Goal: Task Accomplishment & Management: Manage account settings

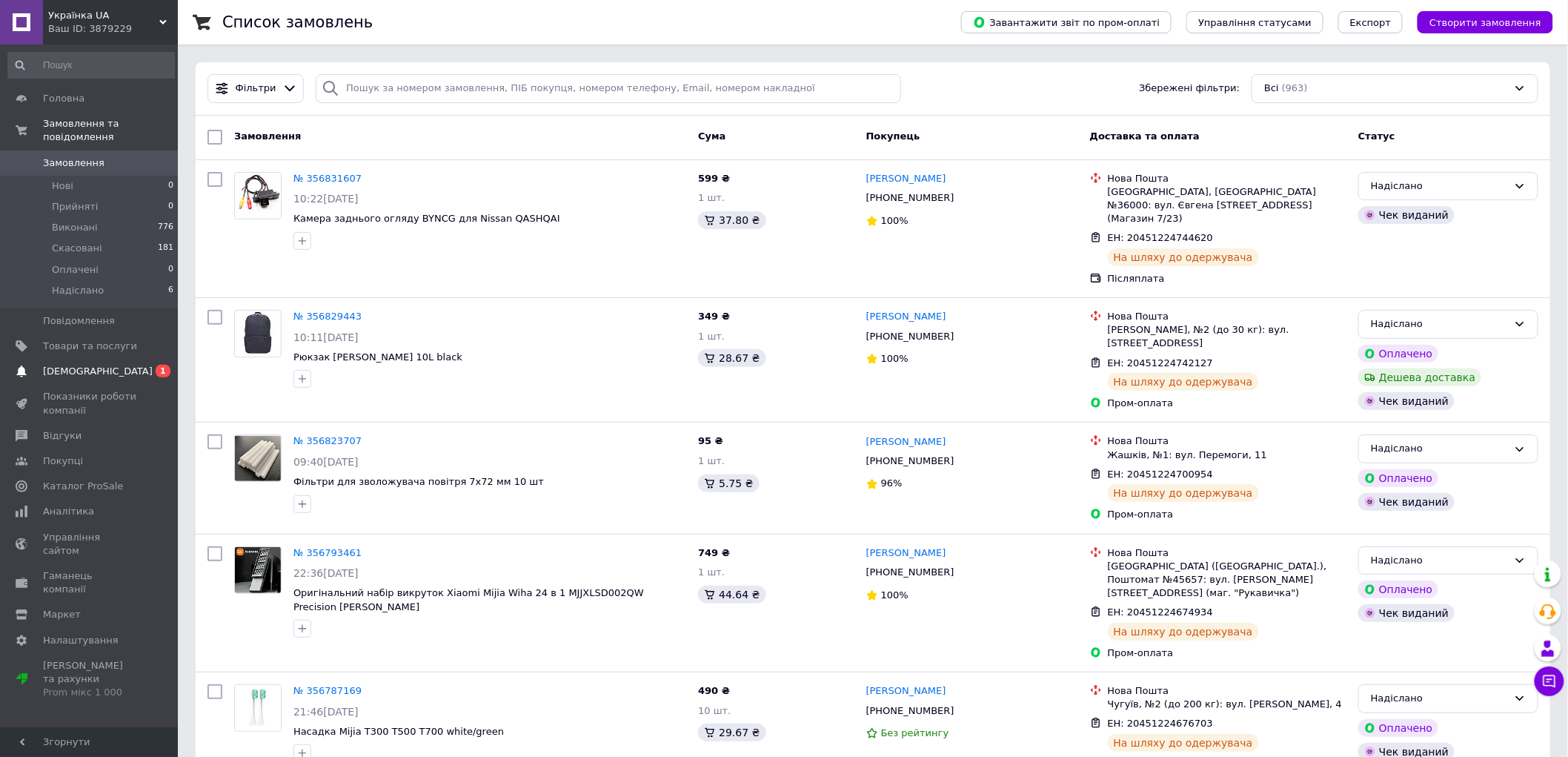
click at [86, 365] on link "Сповіщення 0 1" at bounding box center [91, 371] width 182 height 25
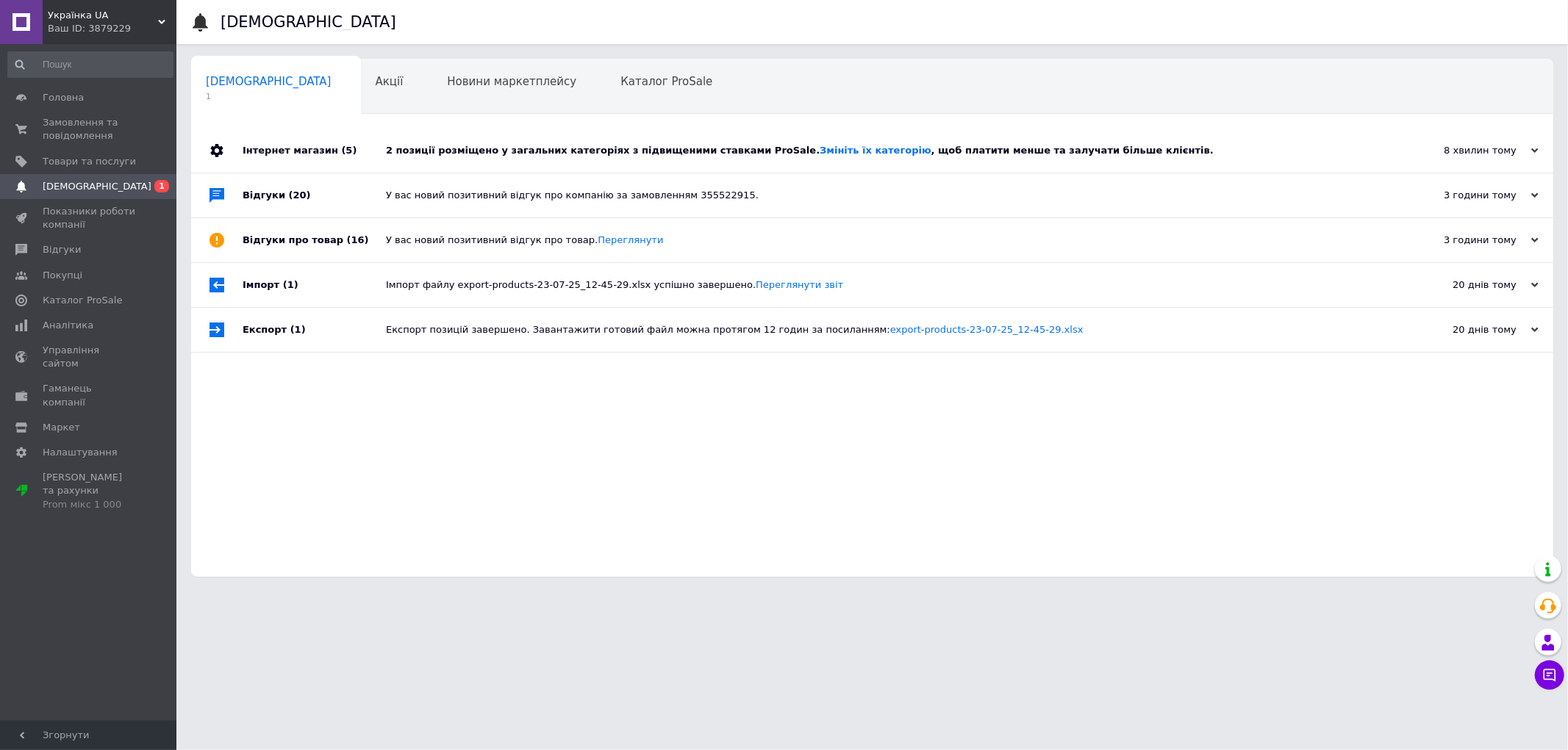
click at [618, 148] on div "2 позиції розміщено у загальних категоріях з підвищеними ставками ProSale. Змін…" at bounding box center [888, 151] width 1006 height 13
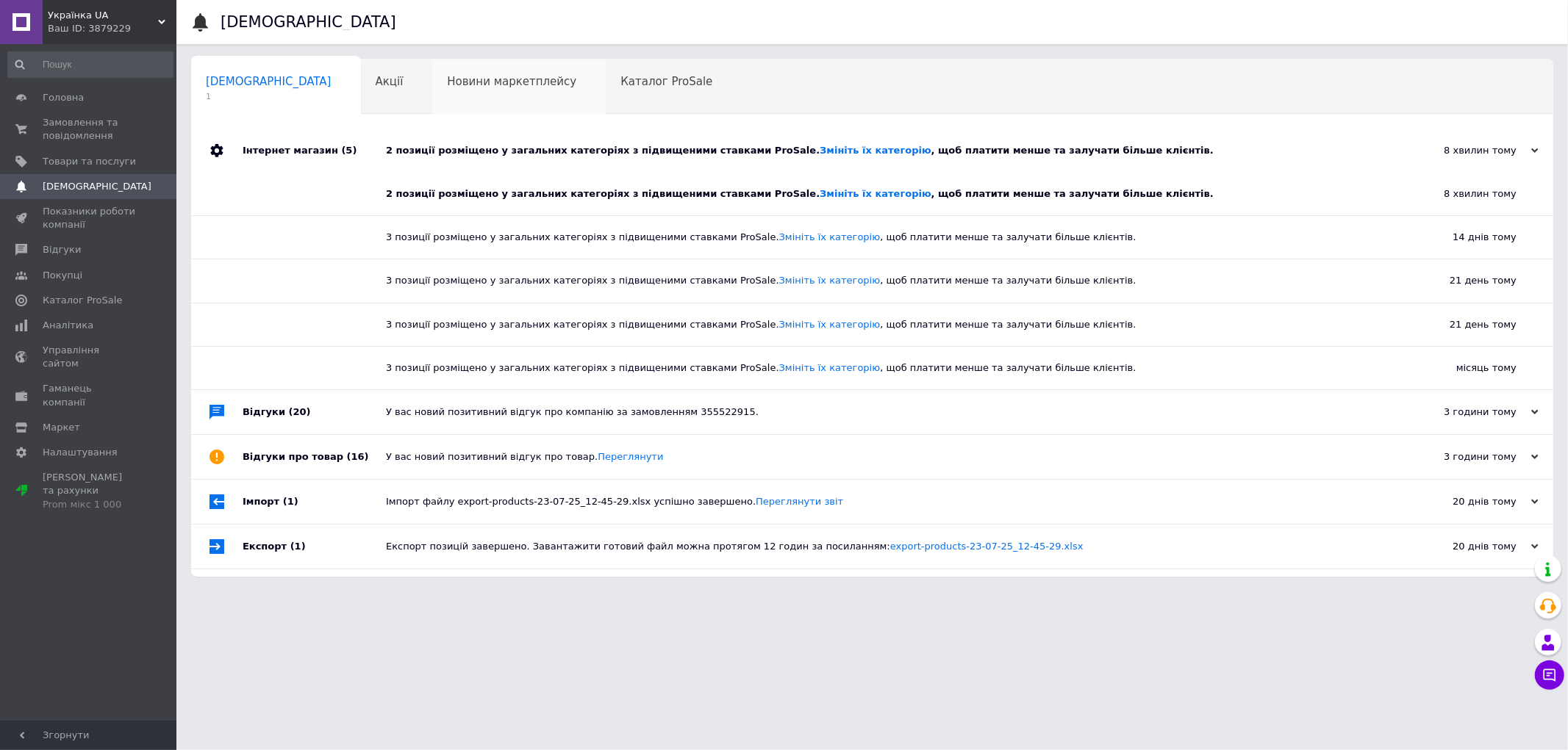
click at [434, 93] on div "Новини маркетплейсу 0" at bounding box center [519, 88] width 173 height 56
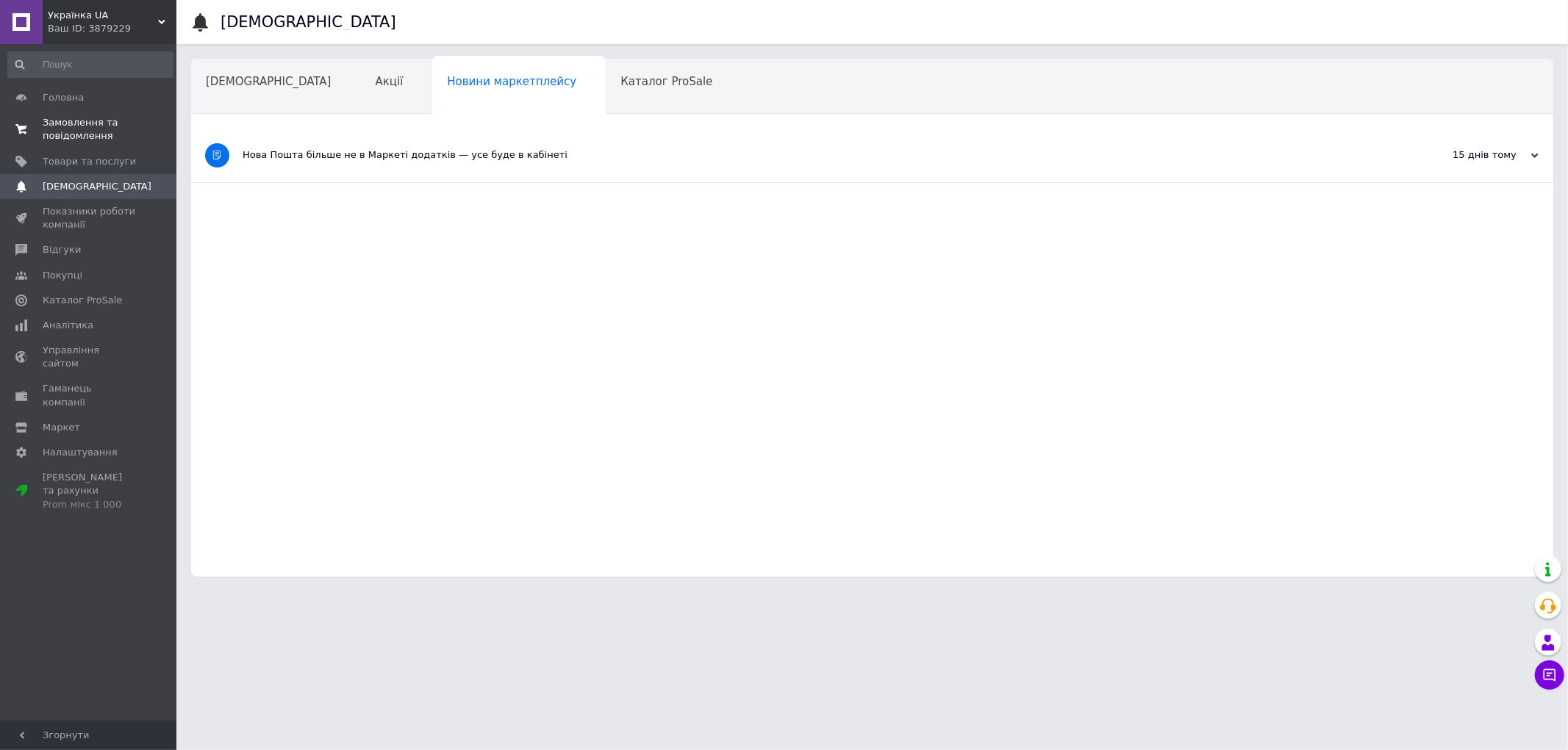
click at [84, 119] on span "Замовлення та повідомлення" at bounding box center [89, 130] width 93 height 26
